Goal: Navigation & Orientation: Find specific page/section

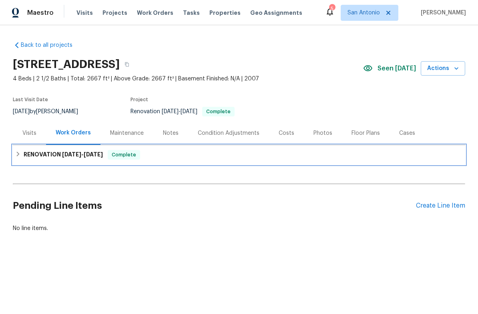
click at [120, 156] on span "Complete" at bounding box center [123, 155] width 31 height 8
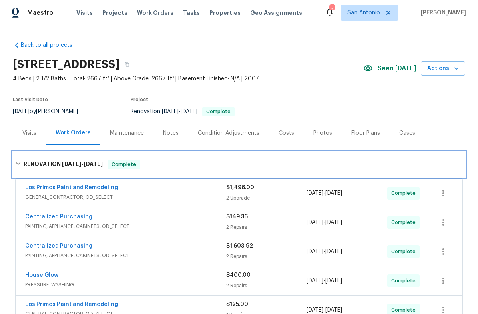
click at [127, 163] on span "Complete" at bounding box center [123, 164] width 31 height 8
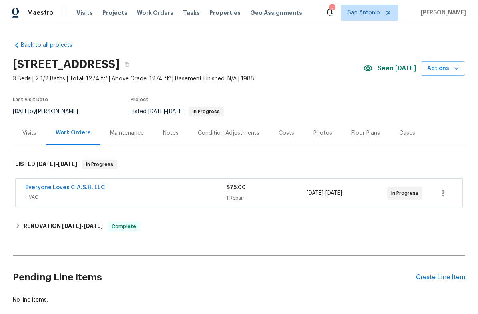
click at [87, 186] on link "Everyone Loves C.A.S.H. LLC" at bounding box center [65, 188] width 80 height 6
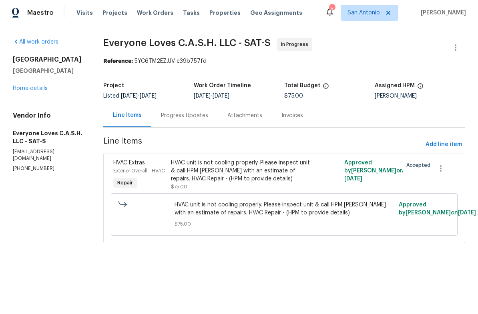
click at [188, 116] on div "Progress Updates" at bounding box center [184, 116] width 47 height 8
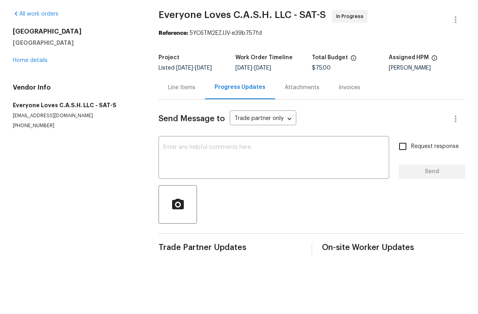
click at [183, 112] on div "Line Items" at bounding box center [181, 116] width 27 height 8
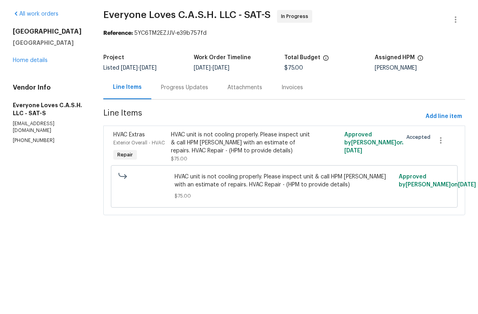
click at [34, 86] on link "Home details" at bounding box center [30, 89] width 35 height 6
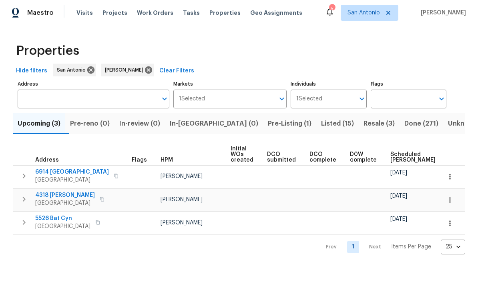
click at [263, 130] on button "Pre-Listing (1)" at bounding box center [289, 123] width 53 height 21
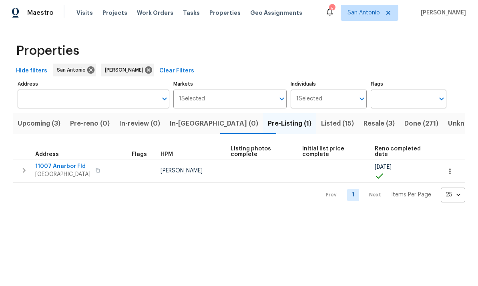
click at [64, 176] on span "[GEOGRAPHIC_DATA]" at bounding box center [62, 174] width 55 height 8
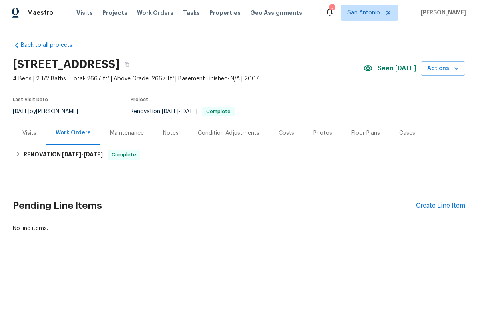
click at [322, 130] on div "Photos" at bounding box center [322, 133] width 19 height 8
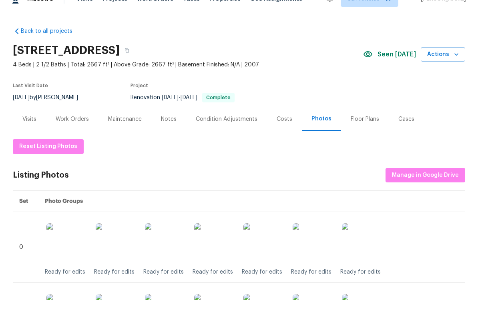
click at [67, 129] on div "Work Orders" at bounding box center [72, 133] width 33 height 8
